Goal: Navigation & Orientation: Find specific page/section

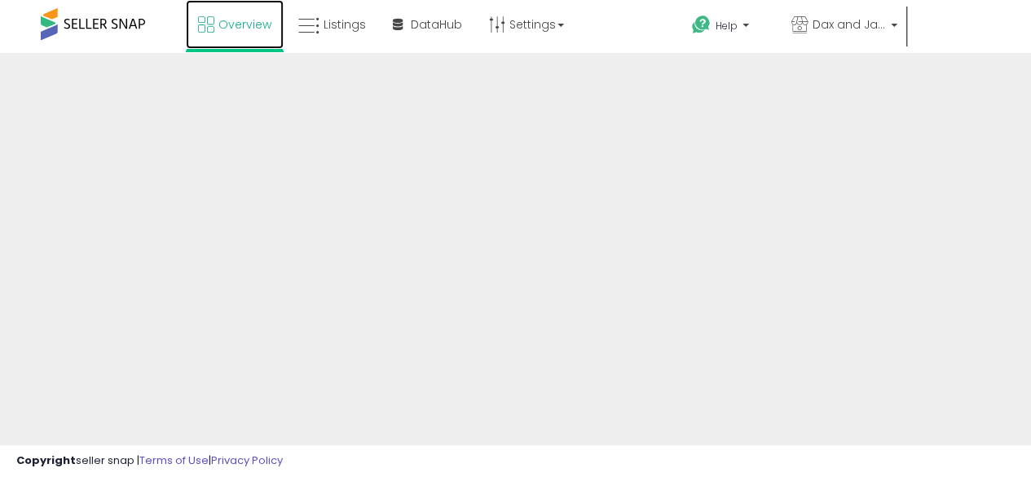
click at [232, 21] on span "Overview" at bounding box center [245, 24] width 53 height 16
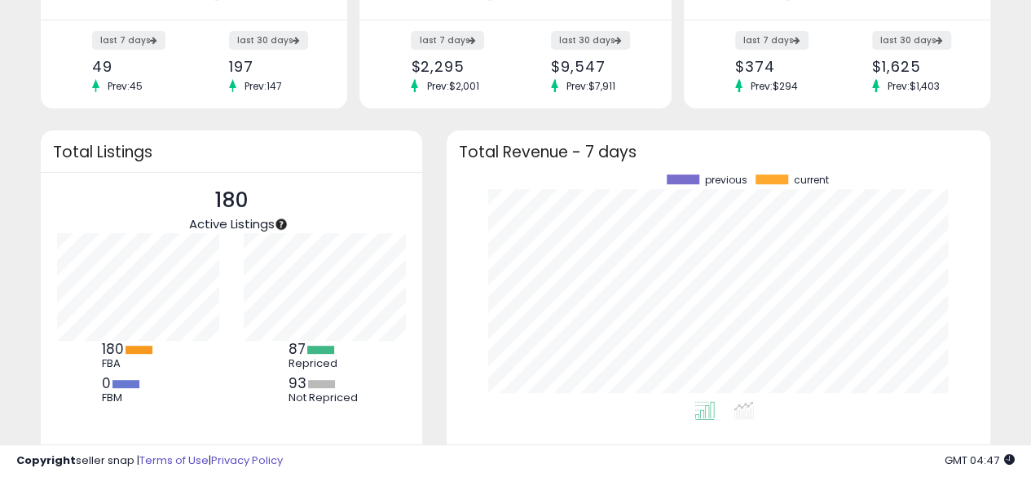
scroll to position [273, 0]
